Goal: Check status: Check status

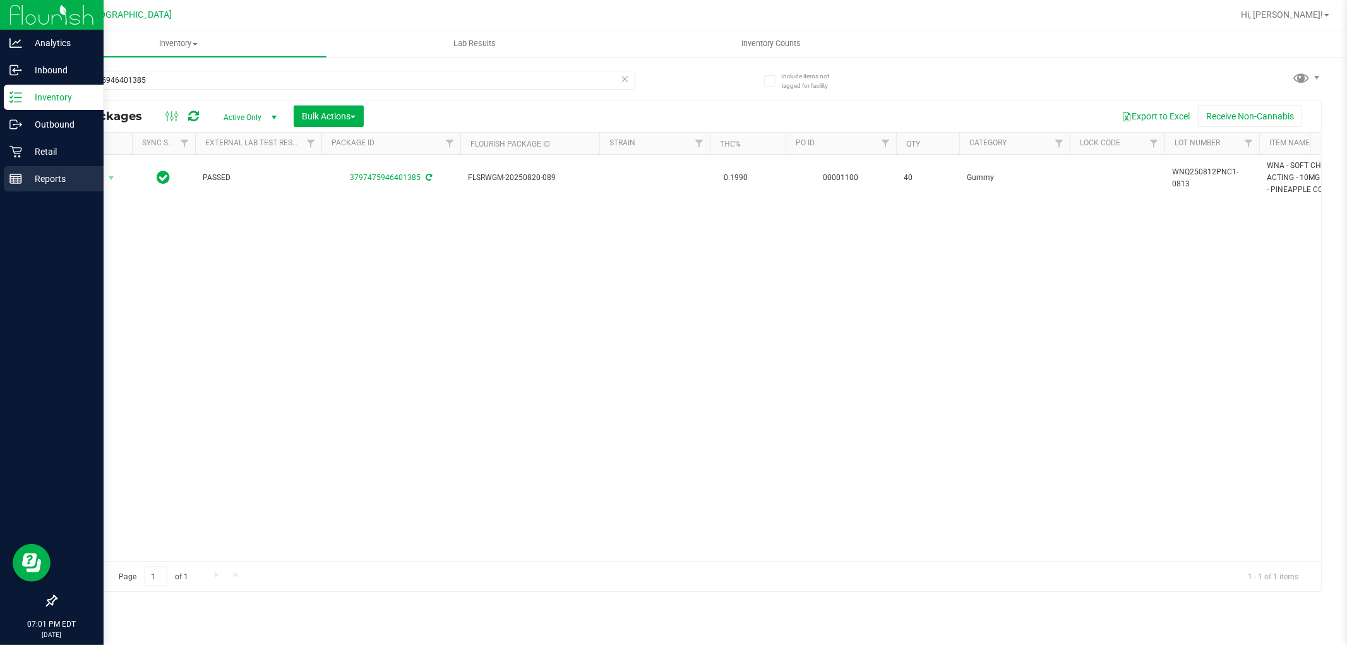
click at [18, 172] on icon at bounding box center [15, 178] width 13 height 13
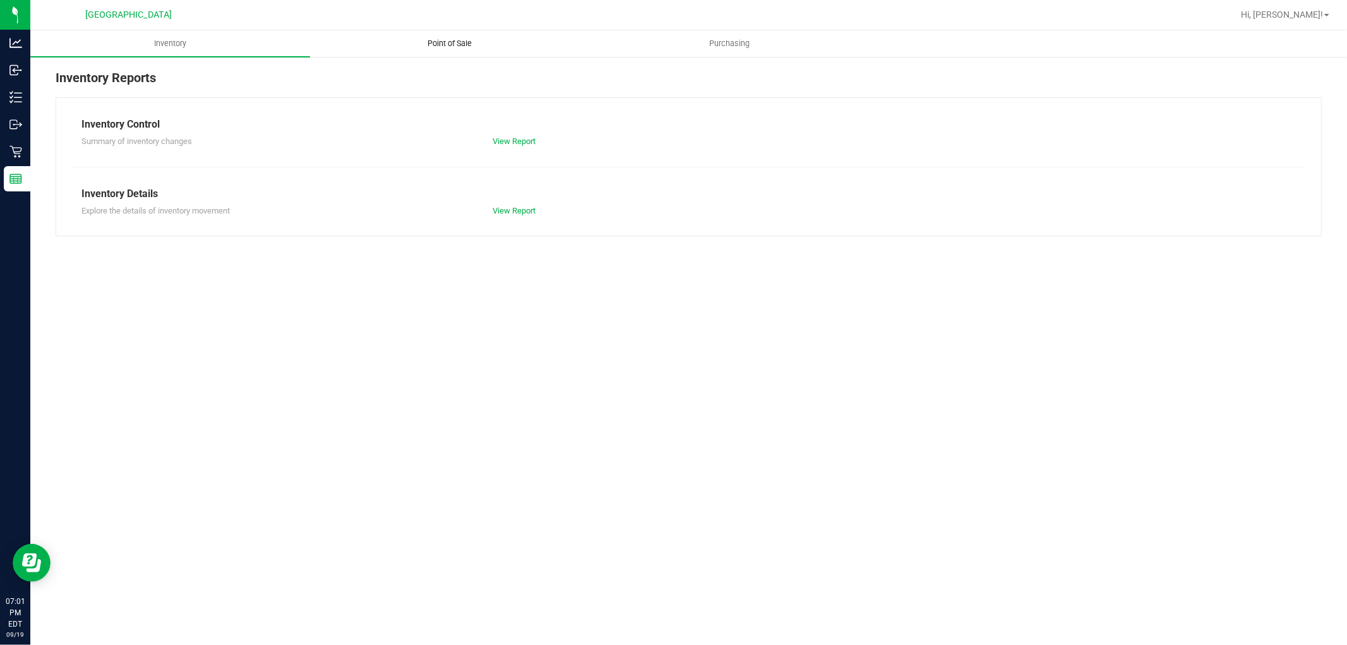
click at [465, 47] on span "Point of Sale" at bounding box center [450, 43] width 78 height 11
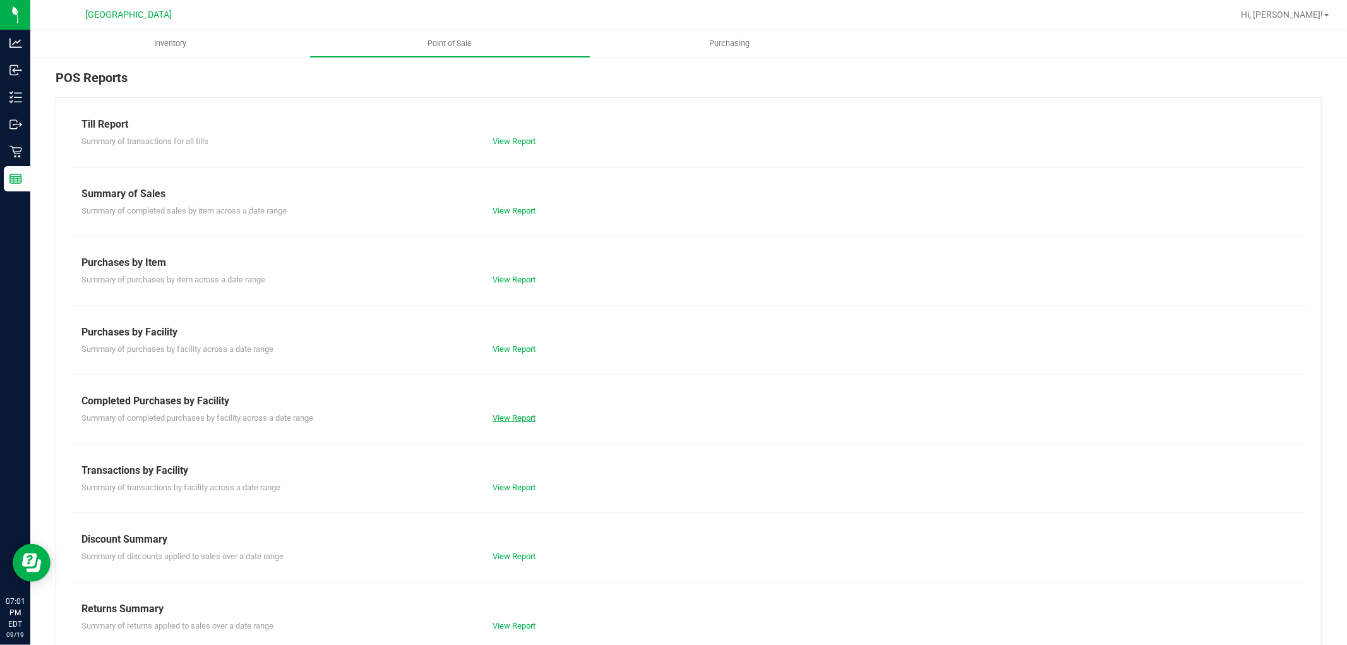
click at [520, 414] on link "View Report" at bounding box center [514, 417] width 43 height 9
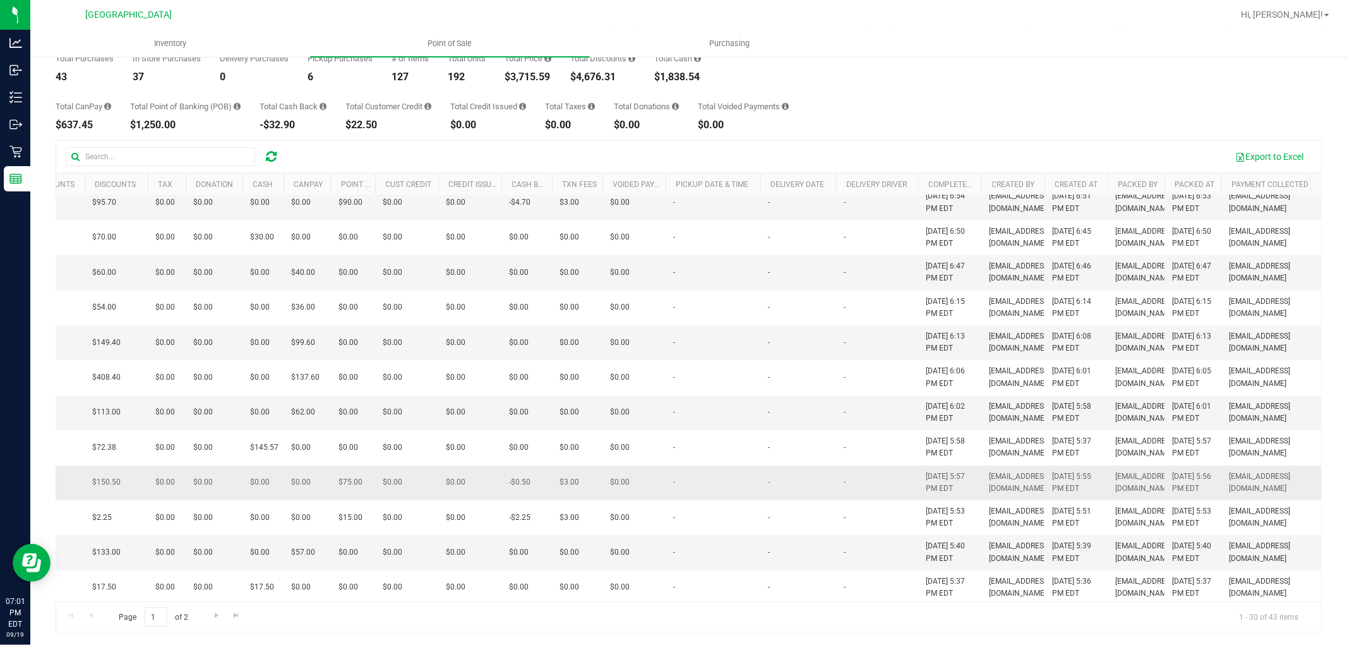
scroll to position [70, 357]
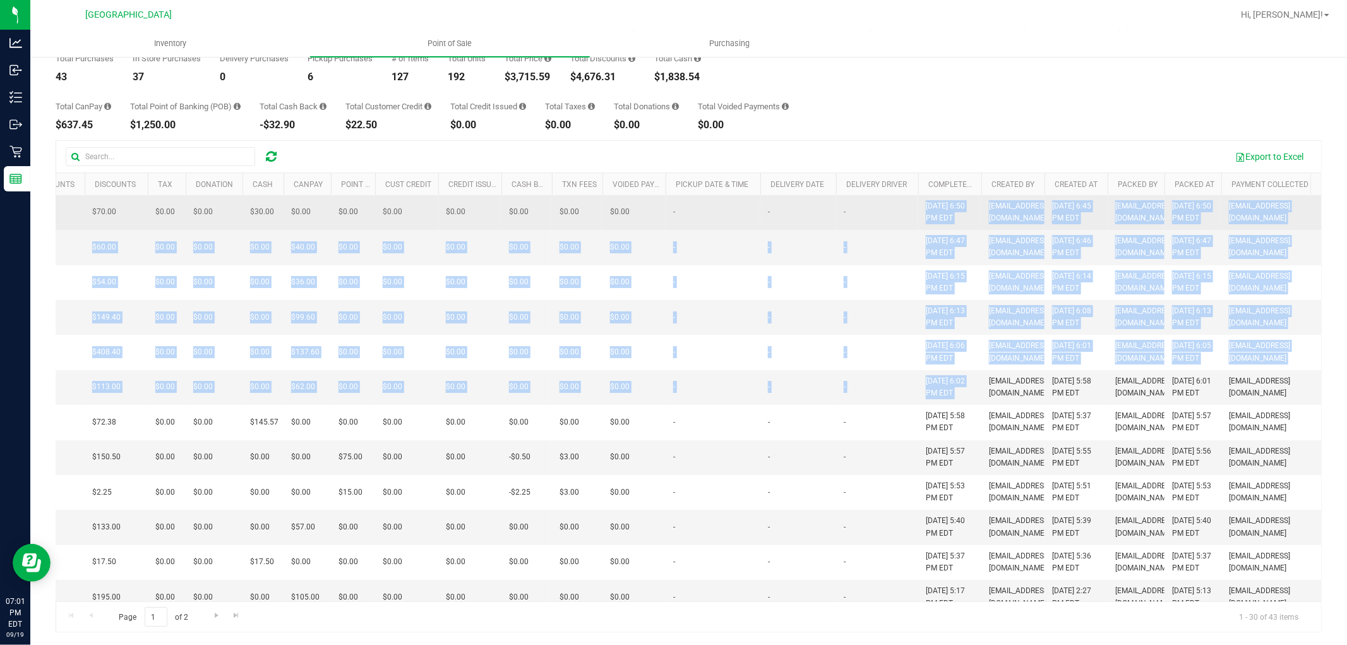
drag, startPoint x: 981, startPoint y: 469, endPoint x: 905, endPoint y: 224, distance: 255.8
click at [905, 224] on tbody "11977040 Pickup 4 $163.40 3 $98.60 $0.00 $0.00 $0.00 $0.00 $0.00 $0.00 $0.00 $1…" at bounding box center [602, 649] width 1806 height 1049
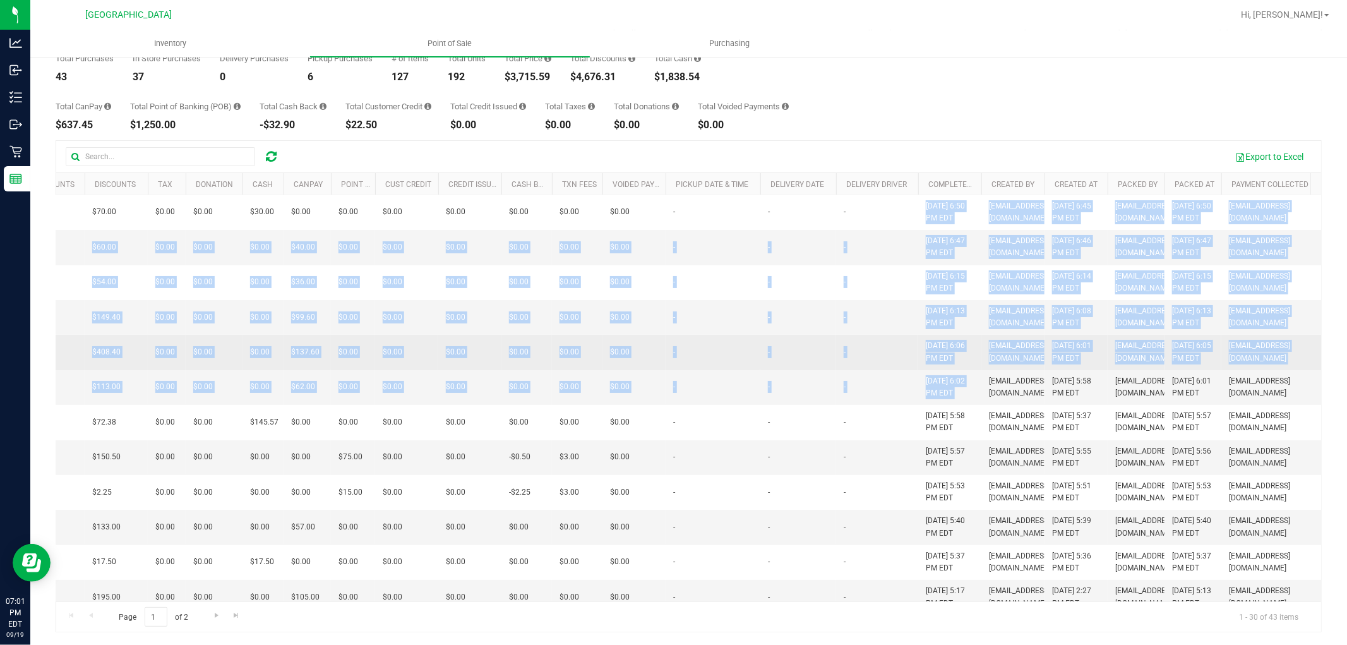
scroll to position [0, 357]
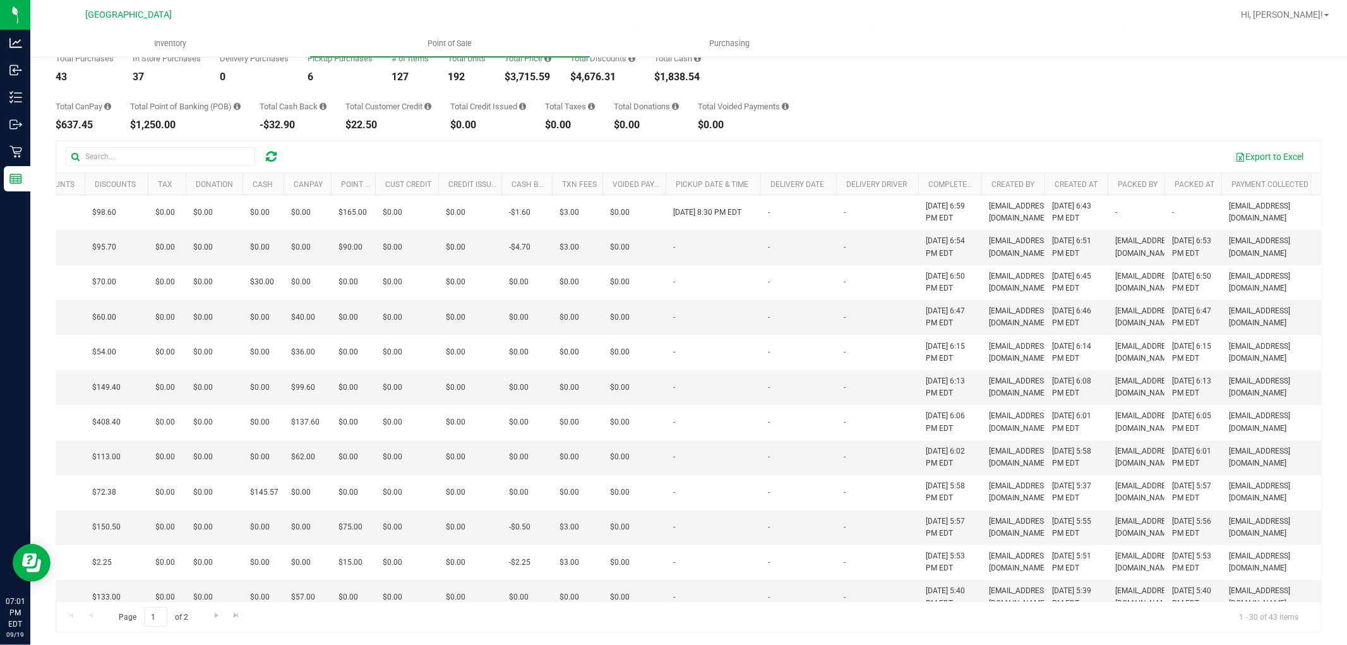
click at [823, 614] on div "Page 1 of 2 1 - 30 of 43 items" at bounding box center [688, 616] width 1265 height 30
click at [1042, 95] on div "Total CanPay $637.45 Total Point of Banking (POB) $1,250.00 Total Cash Back -$3…" at bounding box center [689, 106] width 1266 height 48
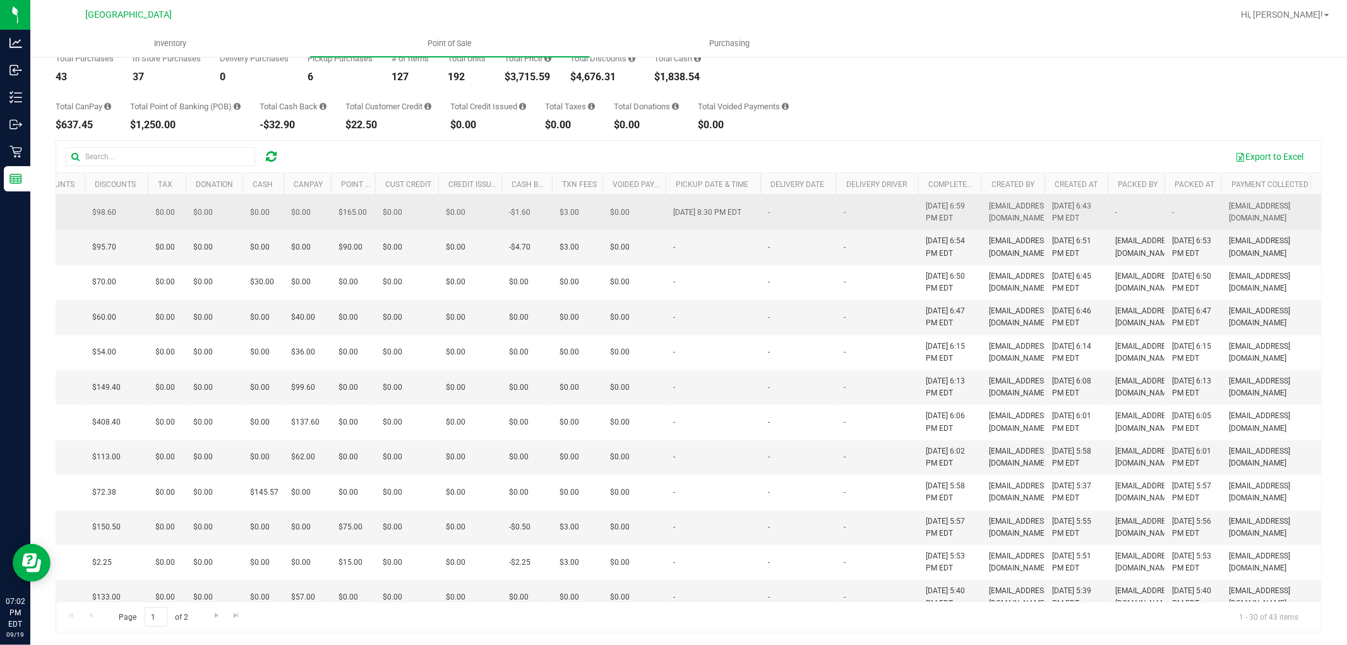
drag, startPoint x: 977, startPoint y: 398, endPoint x: 868, endPoint y: 213, distance: 215.2
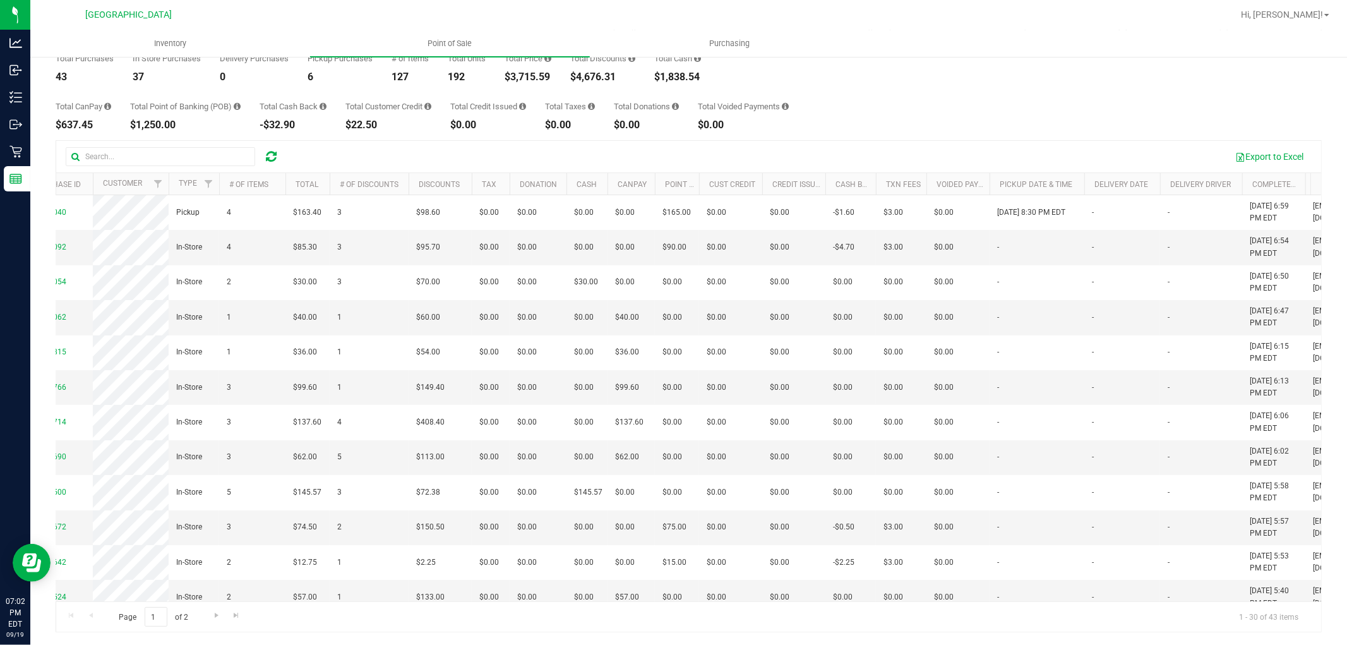
scroll to position [0, 0]
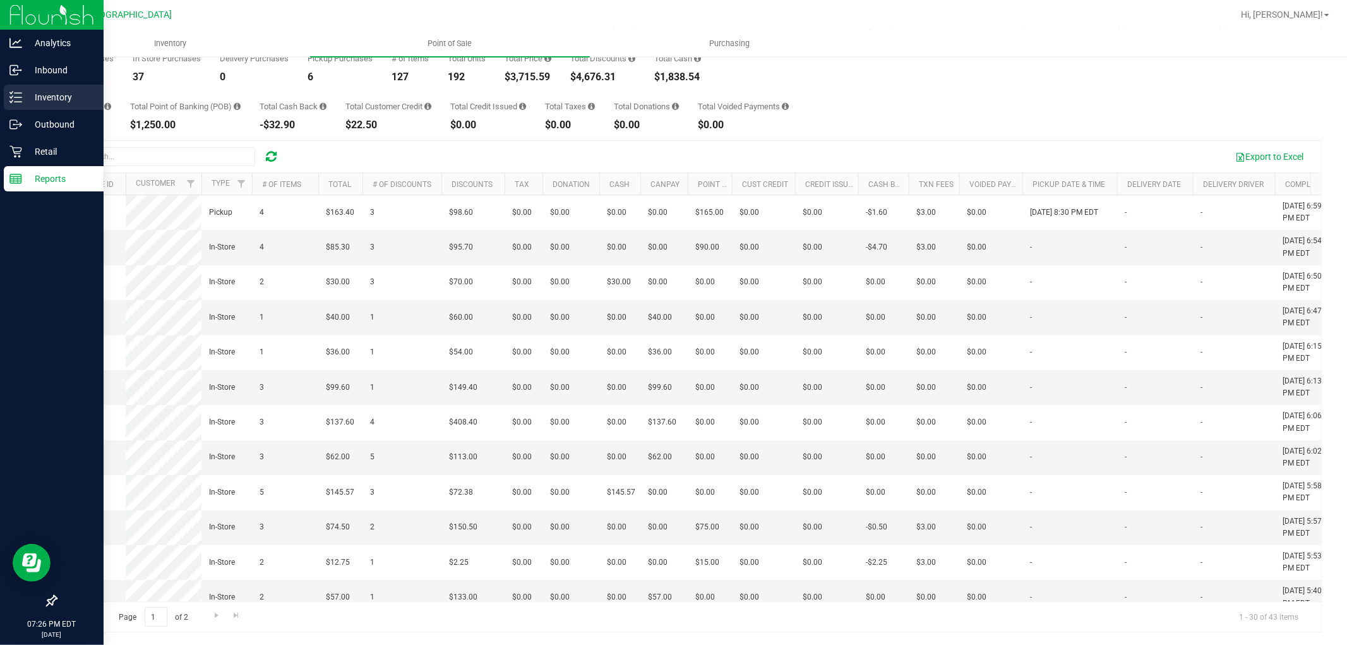
click at [11, 92] on icon at bounding box center [15, 97] width 13 height 13
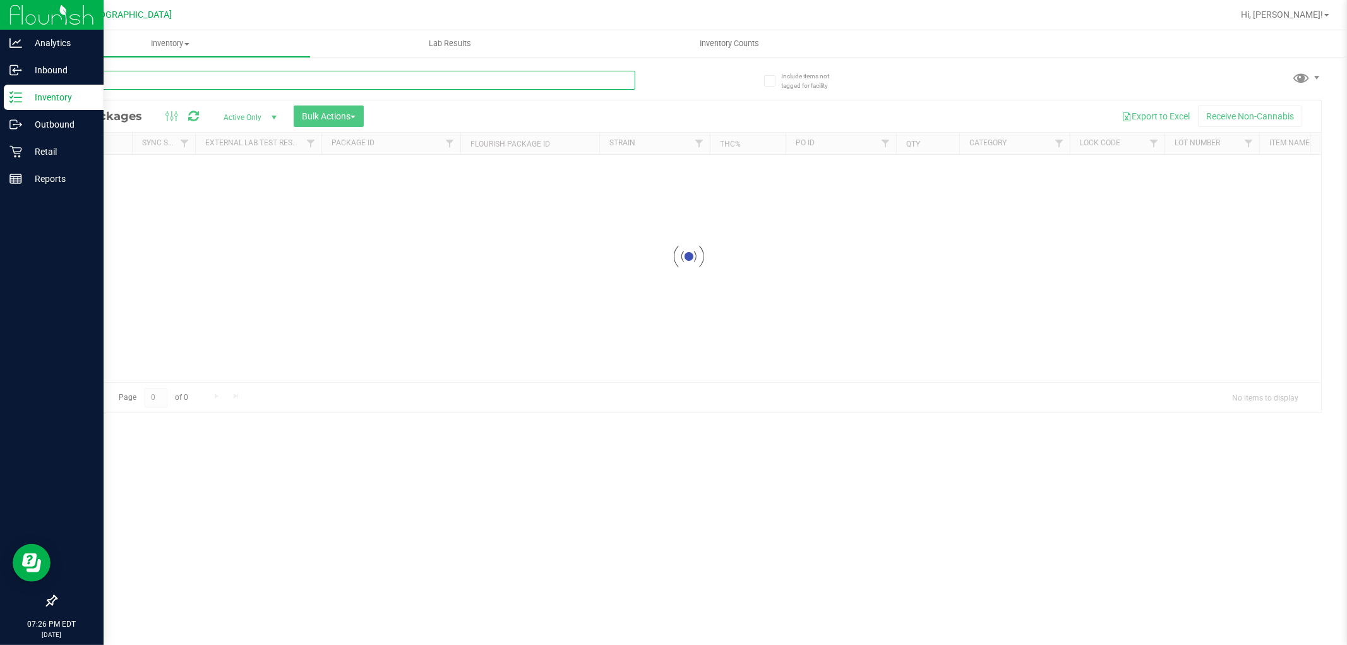
click at [234, 80] on input "text" at bounding box center [346, 80] width 580 height 19
type input "8703129625604479"
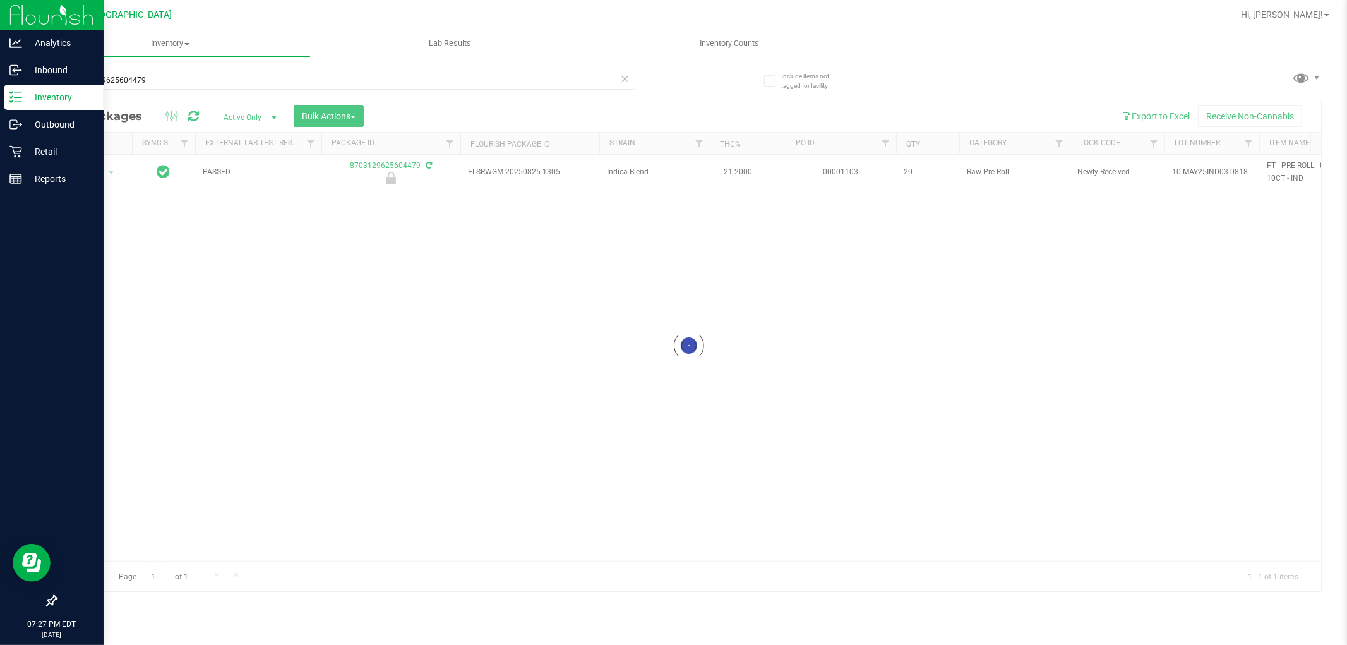
click at [101, 175] on div at bounding box center [688, 345] width 1265 height 491
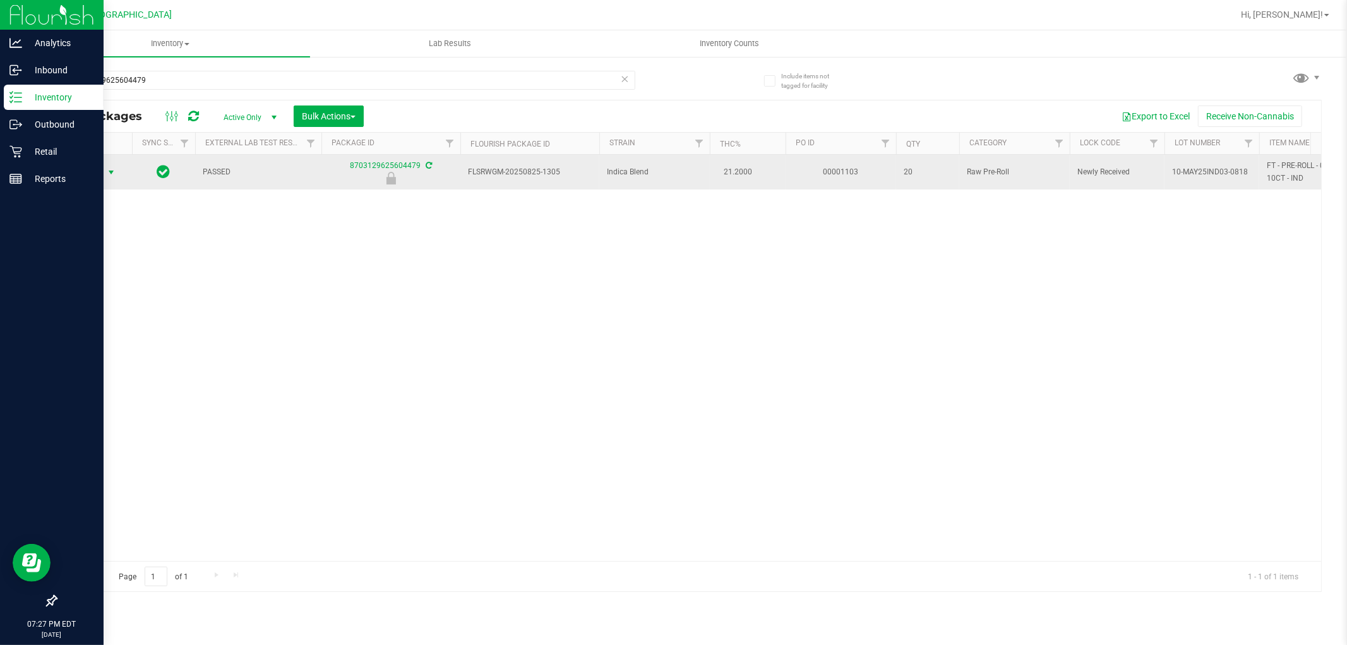
click at [112, 172] on span "select" at bounding box center [111, 172] width 10 height 10
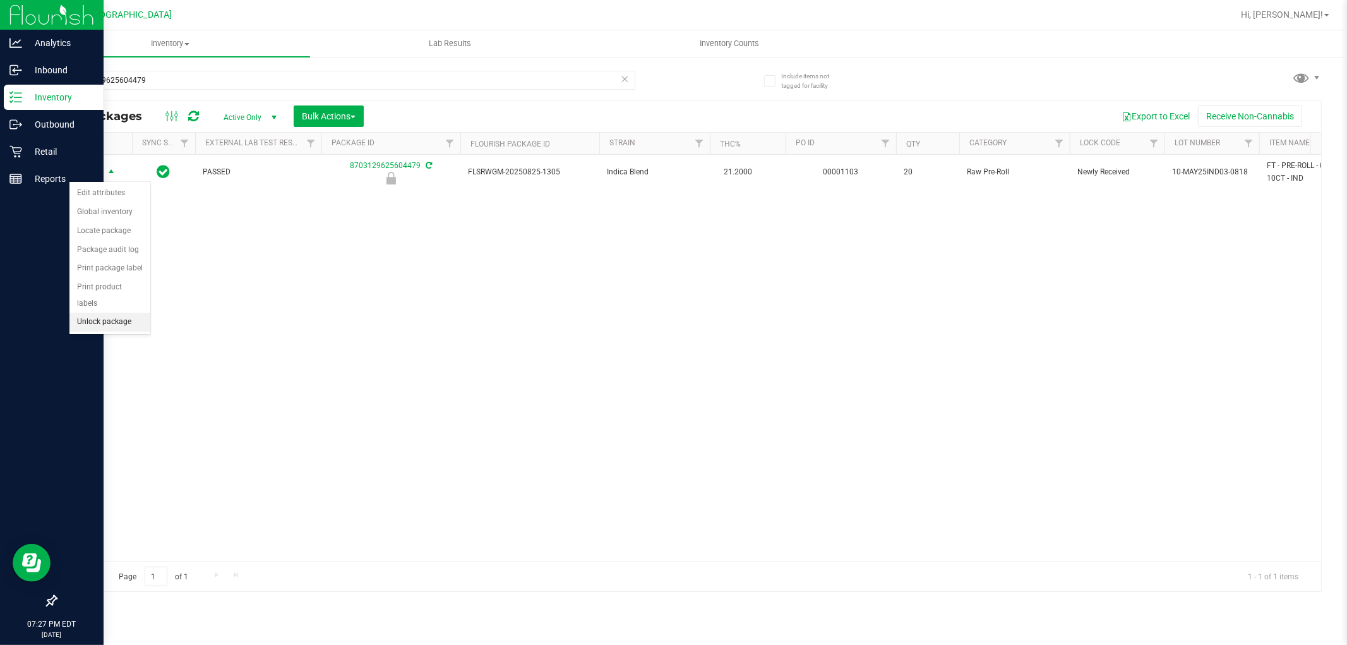
click at [121, 326] on li "Unlock package" at bounding box center [109, 322] width 81 height 19
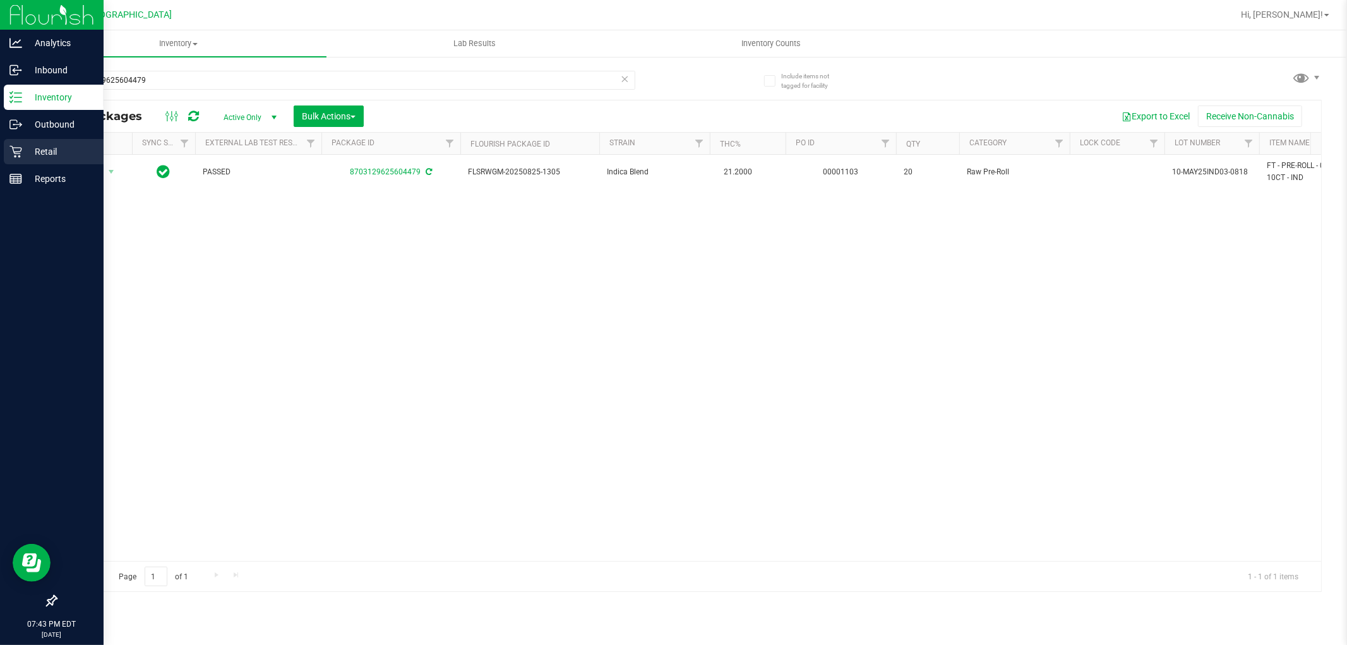
click at [39, 150] on p "Retail" at bounding box center [60, 151] width 76 height 15
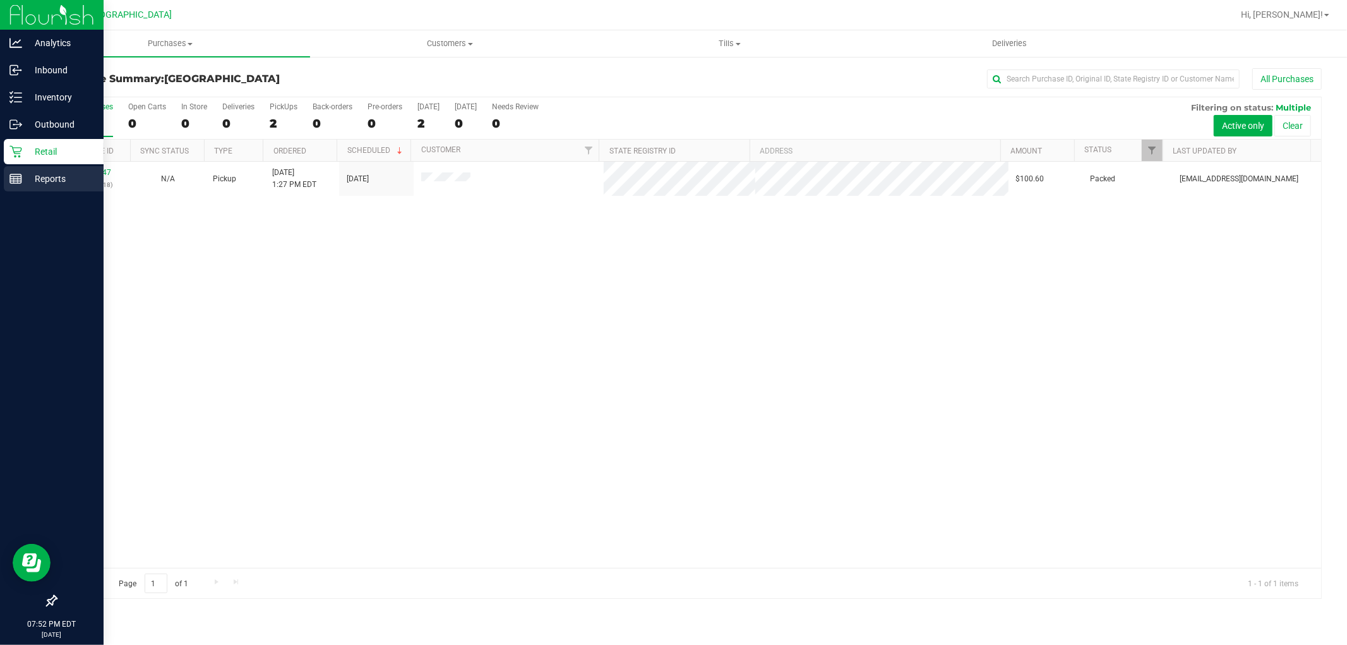
click at [39, 179] on p "Reports" at bounding box center [60, 178] width 76 height 15
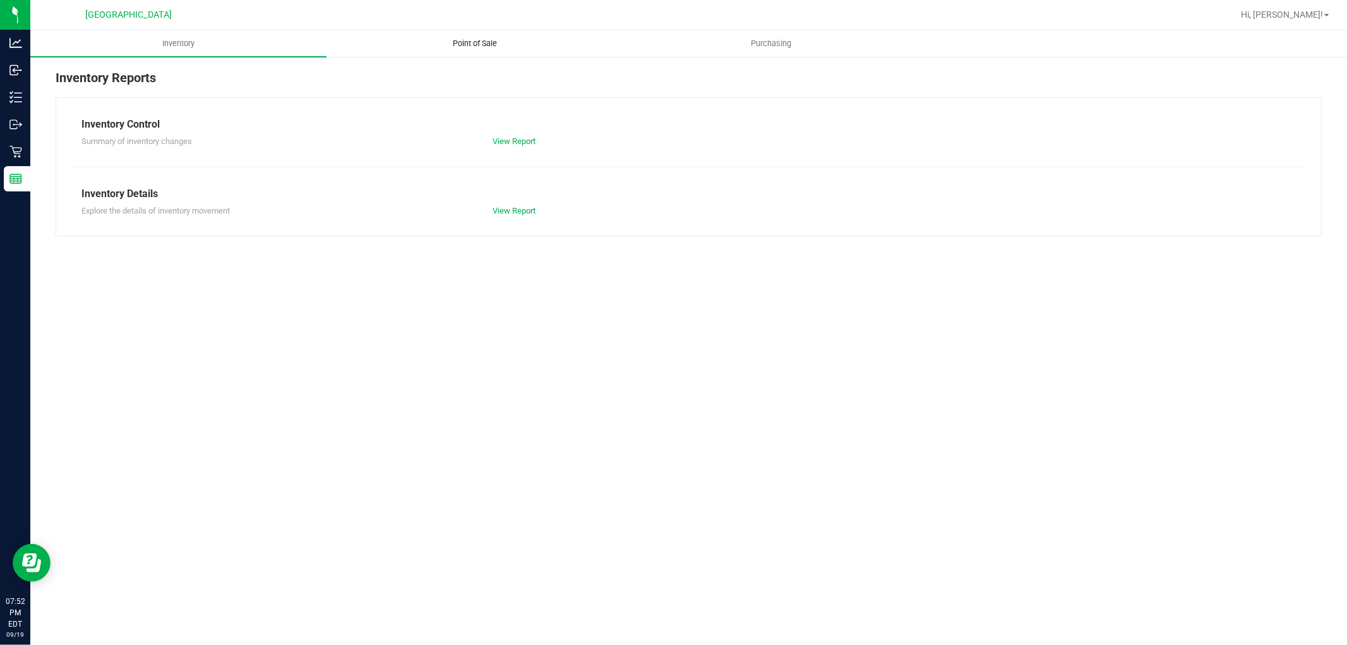
click at [470, 48] on span "Point of Sale" at bounding box center [475, 43] width 78 height 11
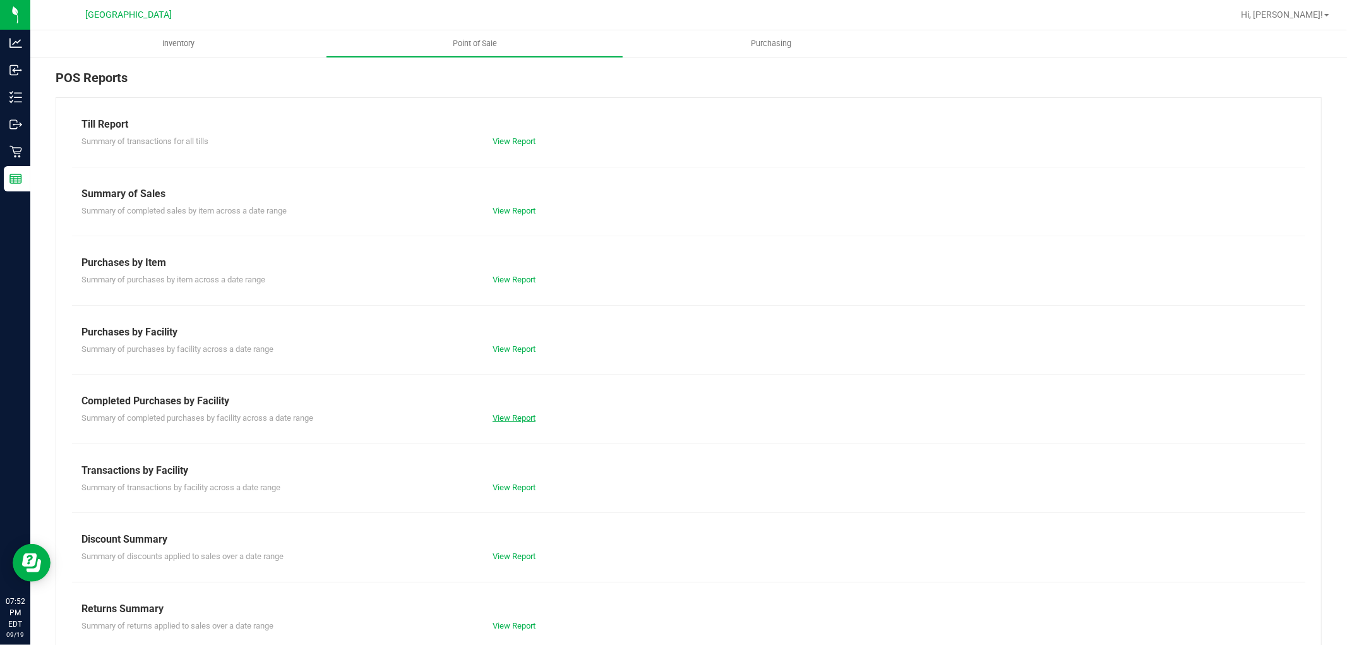
click at [520, 417] on link "View Report" at bounding box center [514, 417] width 43 height 9
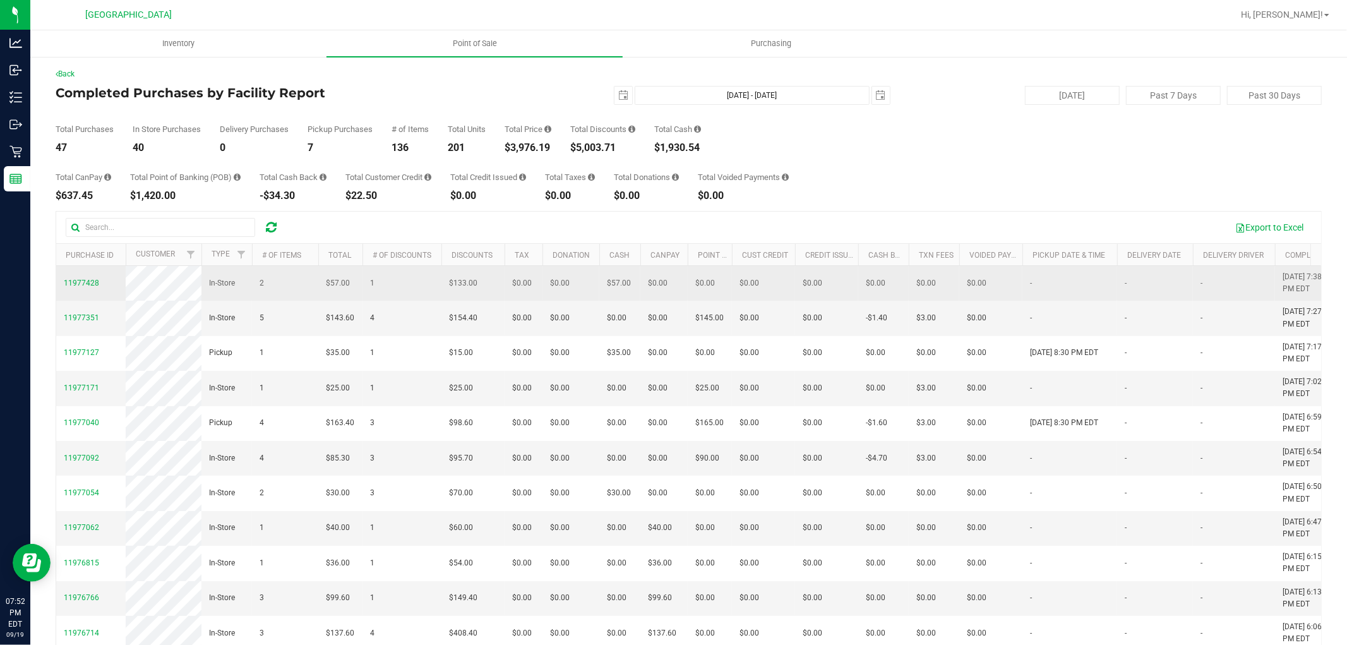
drag, startPoint x: 767, startPoint y: 419, endPoint x: 122, endPoint y: 304, distance: 654.2
